Goal: Task Accomplishment & Management: Manage account settings

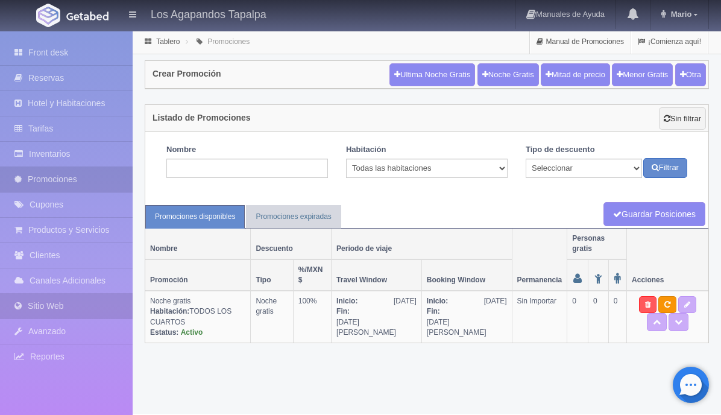
click at [48, 304] on link "Sitio Web" at bounding box center [66, 306] width 133 height 25
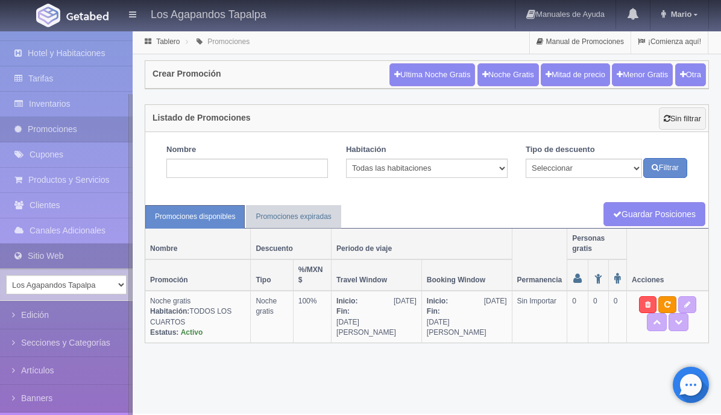
scroll to position [107, 0]
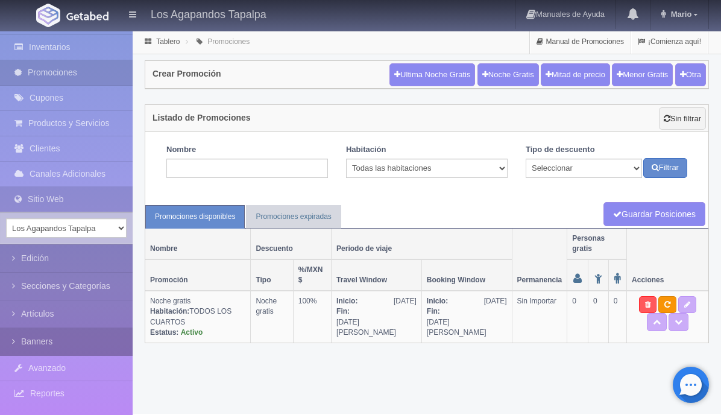
click at [48, 346] on link "Banners" at bounding box center [66, 341] width 133 height 27
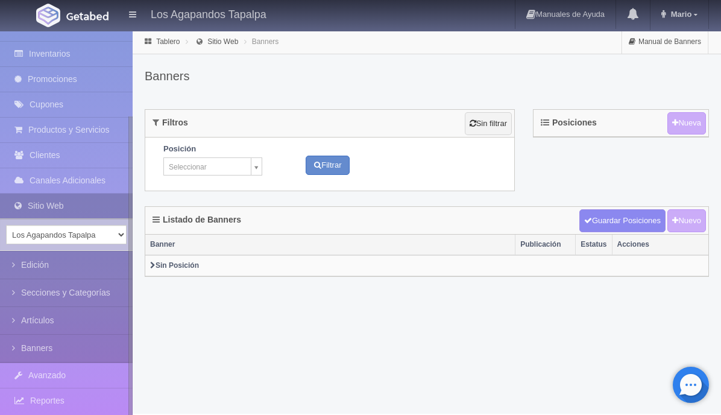
scroll to position [107, 0]
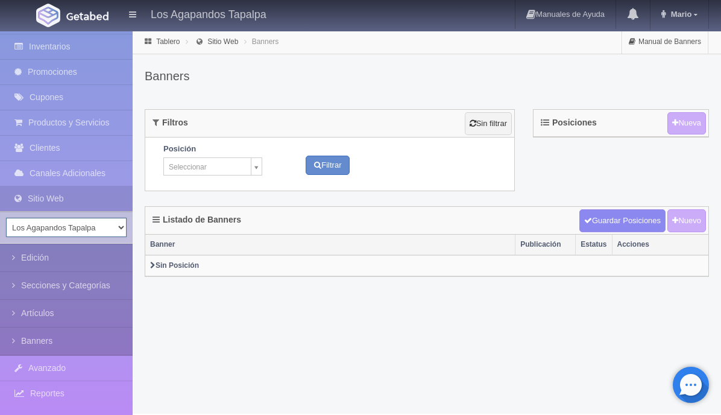
click at [122, 224] on select "Los Agapandos Tapalpa" at bounding box center [66, 227] width 121 height 19
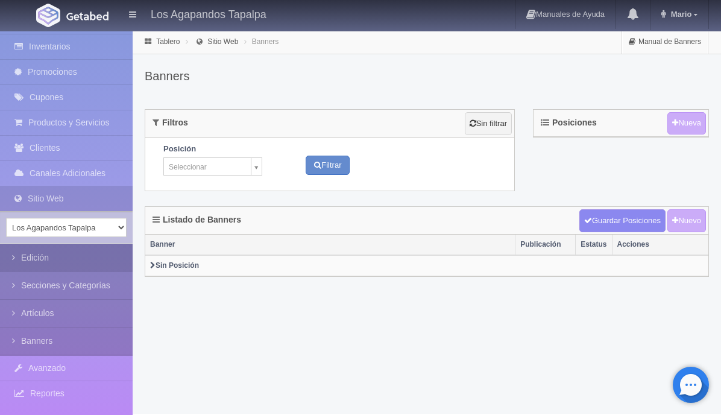
click at [17, 256] on icon at bounding box center [16, 258] width 9 height 12
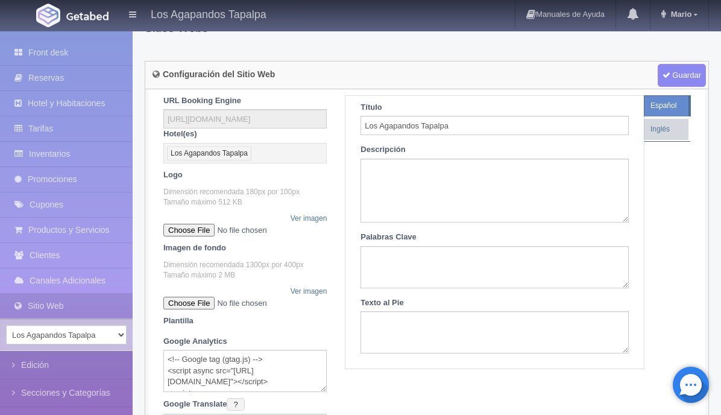
scroll to position [69, 0]
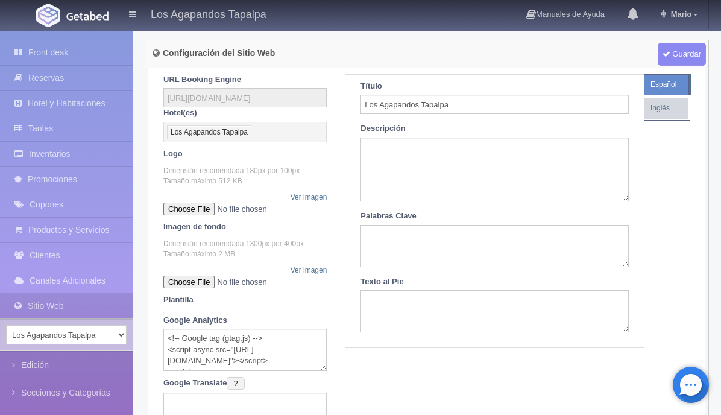
click at [219, 283] on input "file" at bounding box center [237, 282] width 148 height 13
type input "C:\fakepath\Banner GETADEB Widget.jpg"
click at [315, 268] on link "Ver imagen" at bounding box center [309, 270] width 37 height 10
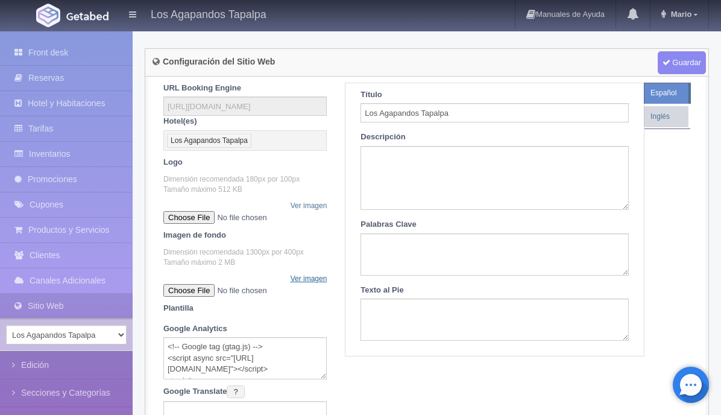
scroll to position [0, 0]
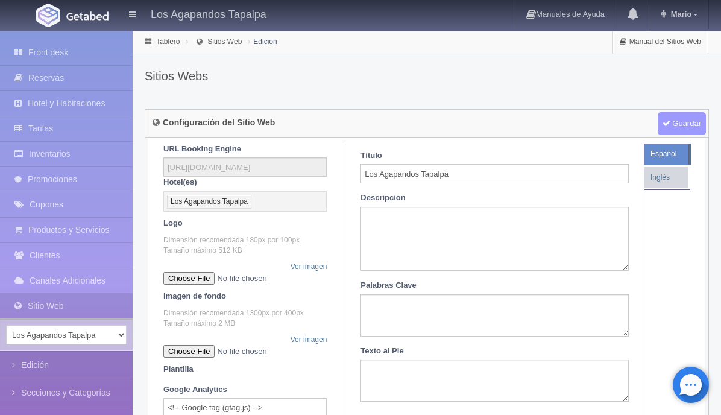
click at [684, 117] on span "Guardar" at bounding box center [682, 123] width 48 height 23
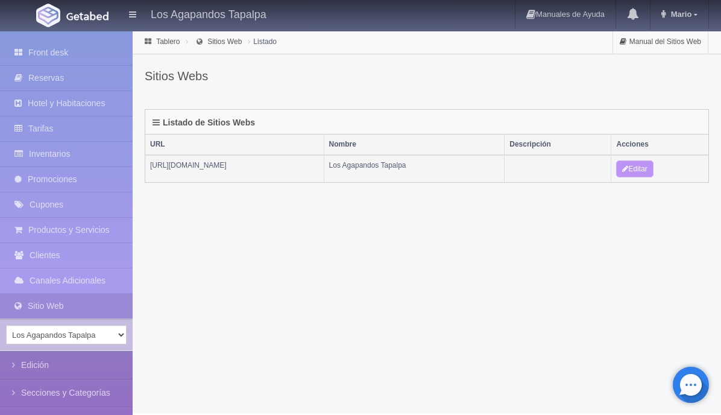
click at [651, 170] on link "Editar" at bounding box center [634, 168] width 37 height 17
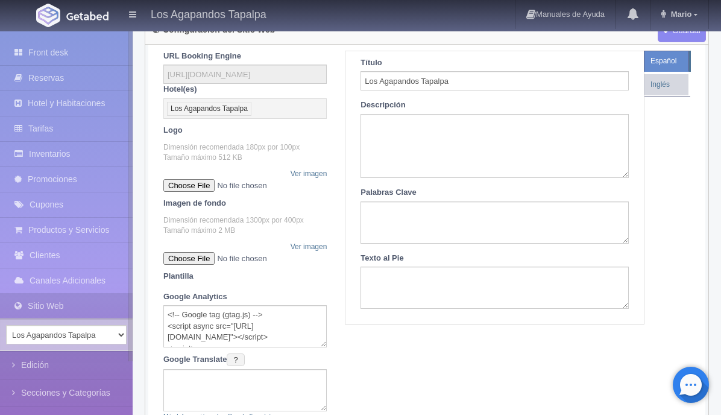
scroll to position [106, 0]
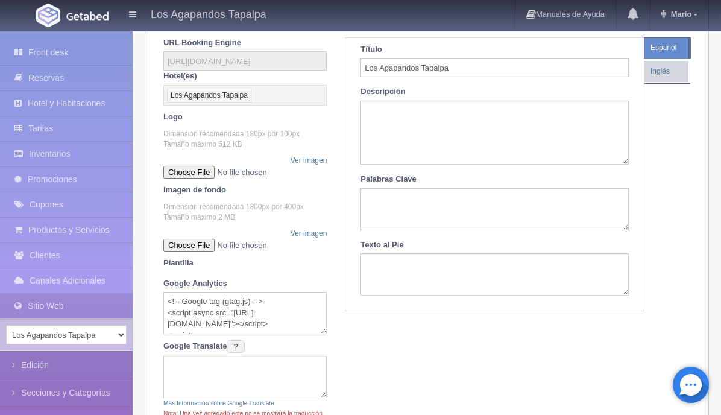
click at [221, 245] on input "file" at bounding box center [237, 245] width 148 height 13
type input "C:\fakepath\Banner GETADEB Widget_v2.jpg"
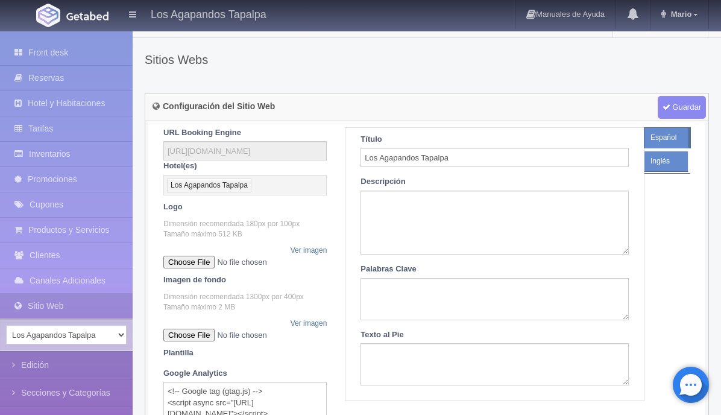
scroll to position [0, 0]
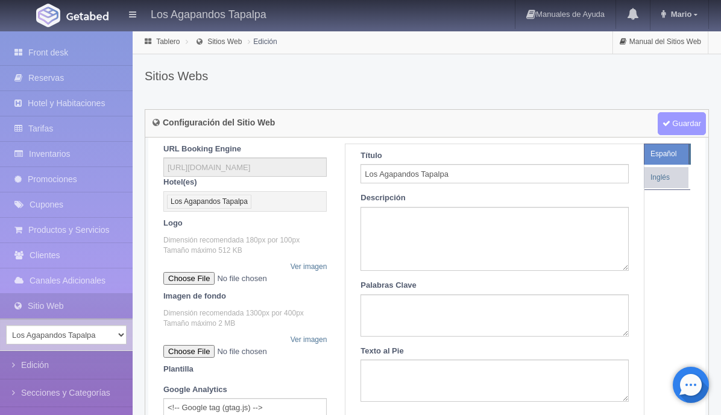
click at [677, 125] on span "Guardar" at bounding box center [682, 123] width 48 height 23
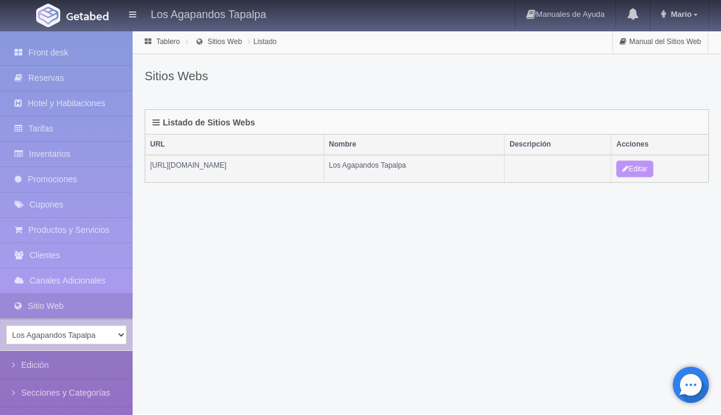
click at [650, 169] on link "Editar" at bounding box center [634, 168] width 37 height 17
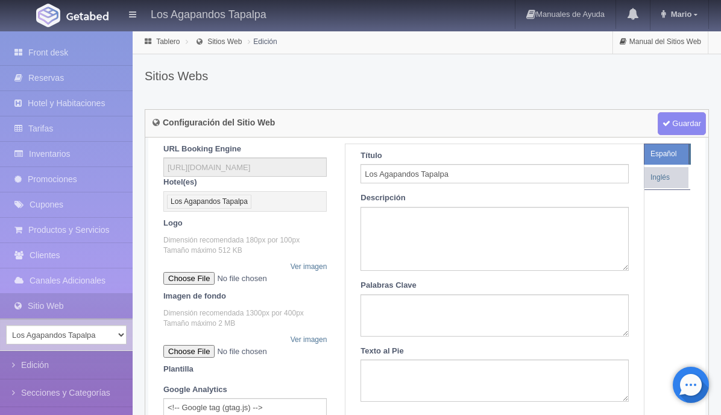
click at [220, 352] on input "file" at bounding box center [237, 351] width 148 height 13
type input "C:\fakepath\Banner GETADEB Widget_v3.jpg"
click at [679, 128] on span "Guardar" at bounding box center [682, 123] width 48 height 23
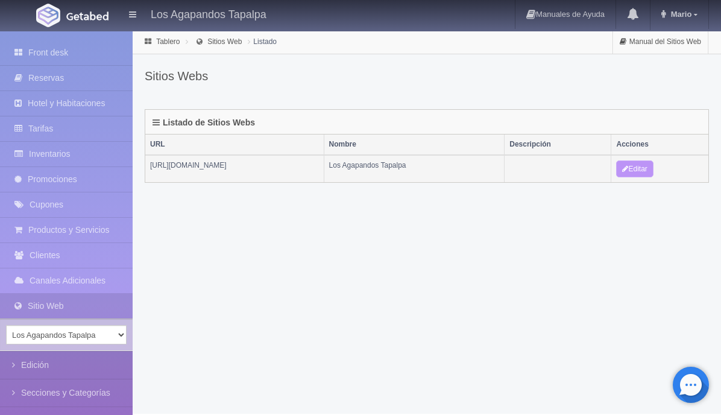
click at [653, 170] on link "Editar" at bounding box center [634, 168] width 37 height 17
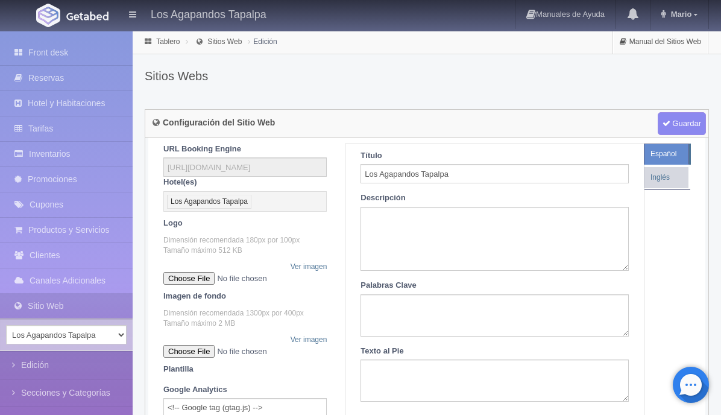
click at [204, 348] on input "file" at bounding box center [237, 351] width 148 height 13
type input "C:\fakepath\Banner GETADEB Widget_v4.jpg"
click at [680, 128] on span "Guardar" at bounding box center [682, 123] width 48 height 23
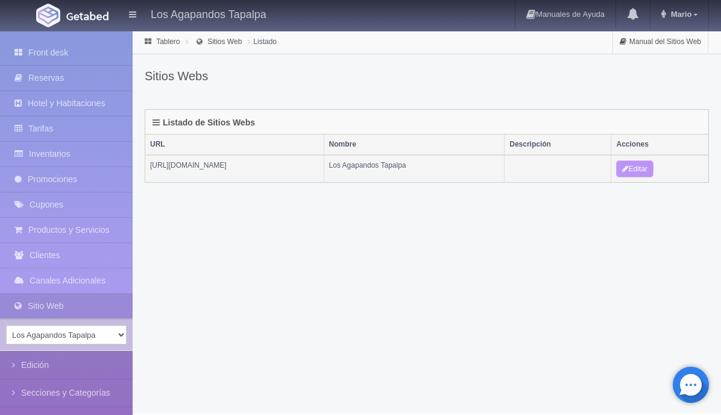
click at [628, 170] on icon at bounding box center [625, 168] width 6 height 7
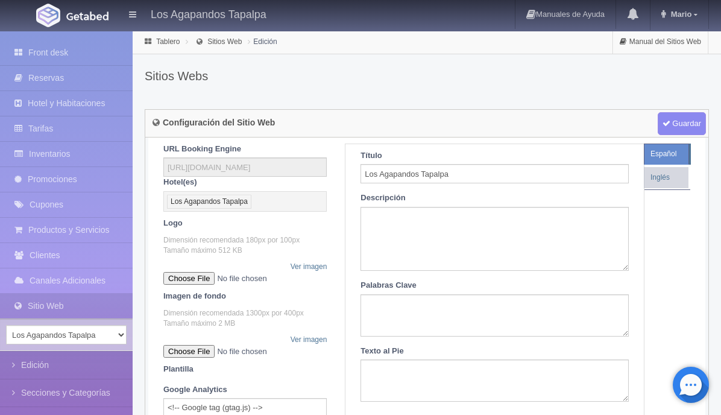
click at [214, 353] on input "file" at bounding box center [237, 351] width 148 height 13
type input "C:\fakepath\Banner GETADEB Widget_v5.jpg"
click at [672, 127] on span "Guardar" at bounding box center [682, 123] width 48 height 23
